Goal: Find specific page/section: Find specific page/section

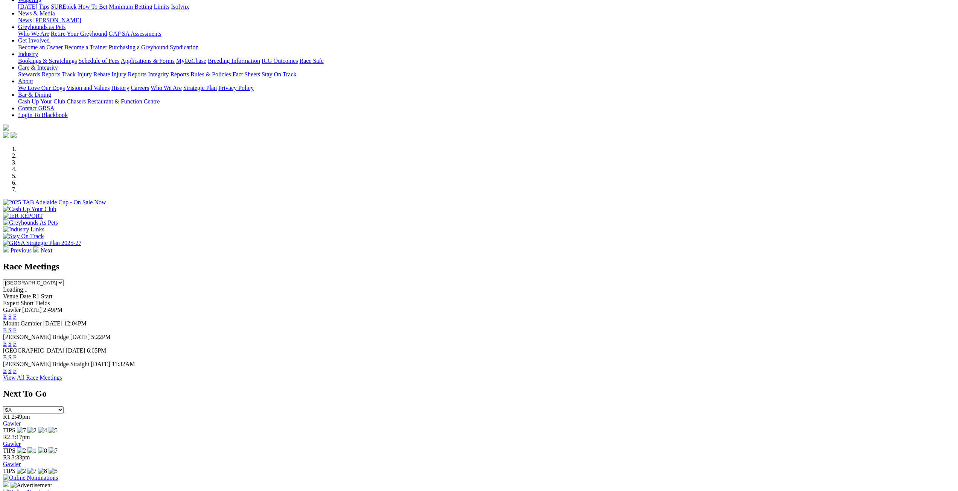
scroll to position [113, 0]
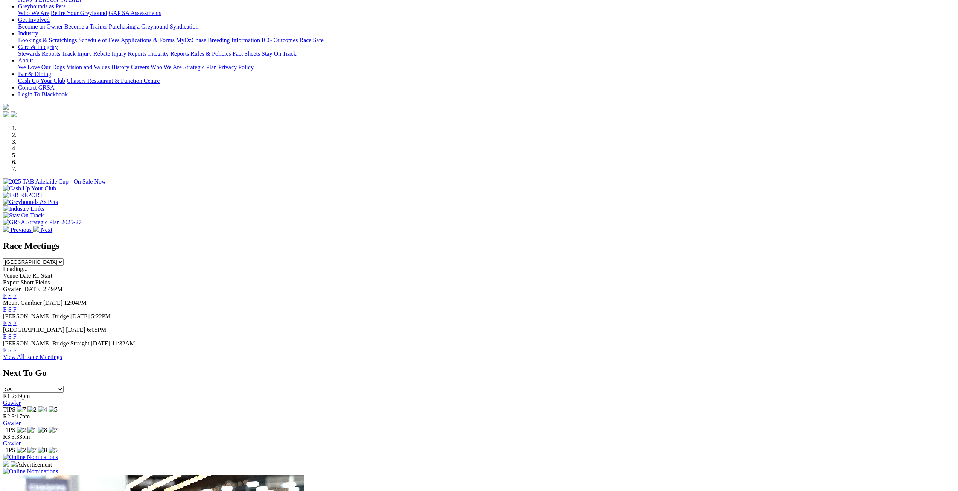
click at [64, 259] on select "South Australia New South Wales Northern Territory Queensland Tasmania Victoria…" at bounding box center [33, 262] width 61 height 7
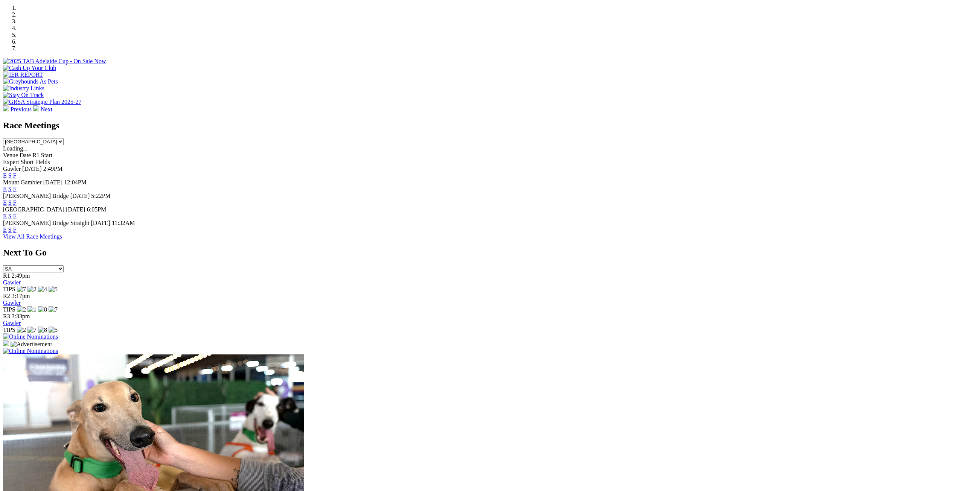
scroll to position [264, 0]
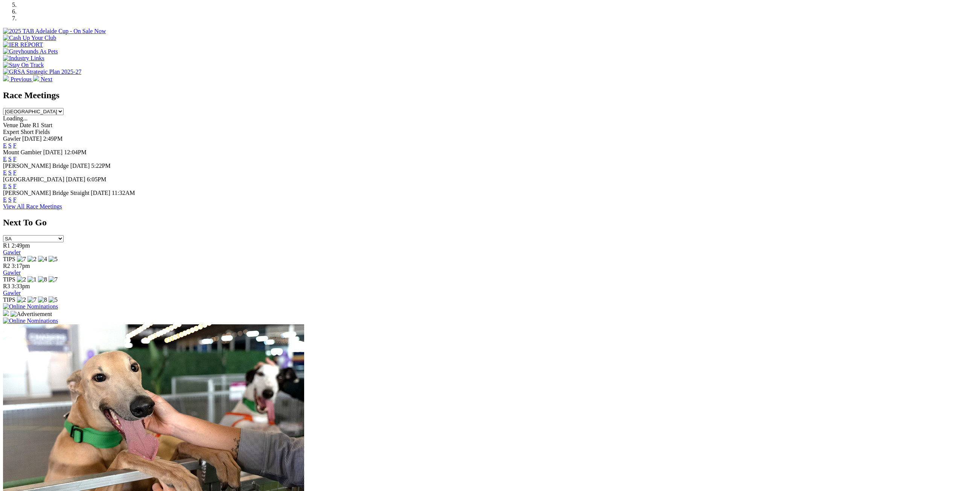
click at [62, 210] on link "View All Race Meetings" at bounding box center [32, 206] width 59 height 6
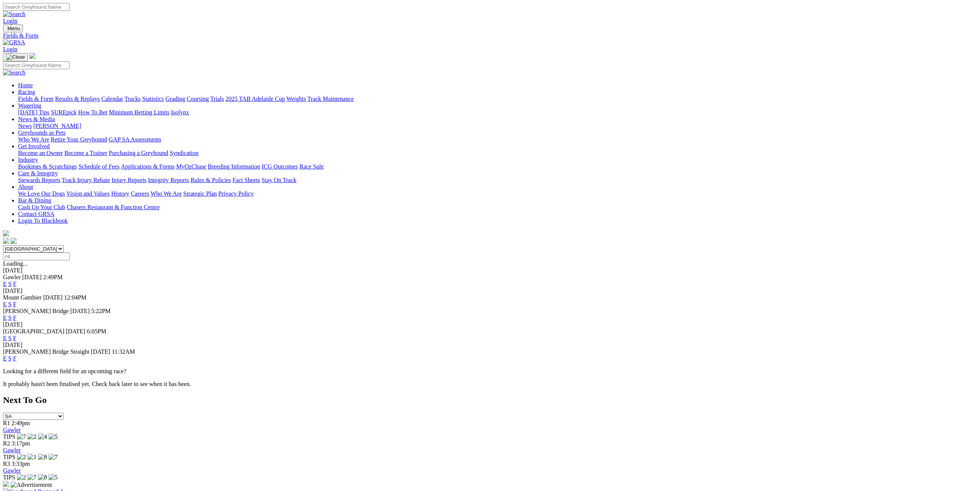
click at [123, 96] on link "Calendar" at bounding box center [112, 99] width 22 height 6
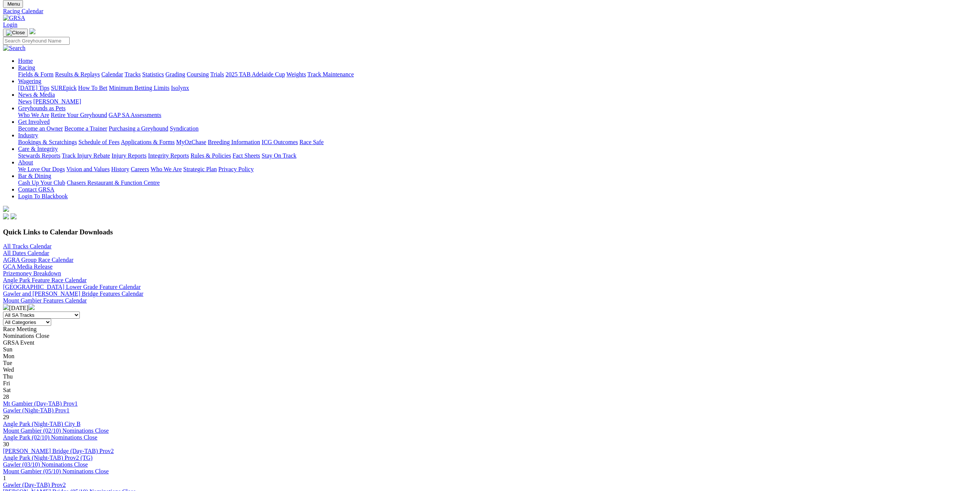
scroll to position [38, 0]
